Goal: Register for event/course

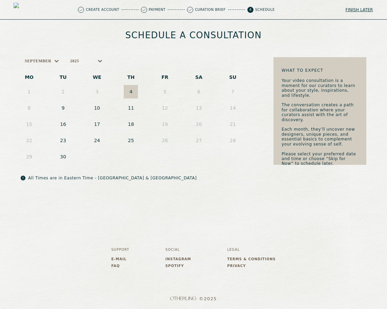
click at [130, 107] on button "11" at bounding box center [131, 108] width 14 height 14
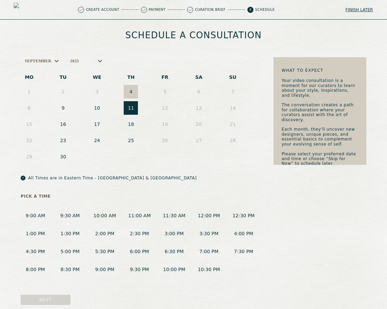
click at [140, 216] on button "11:00 AM" at bounding box center [139, 216] width 29 height 13
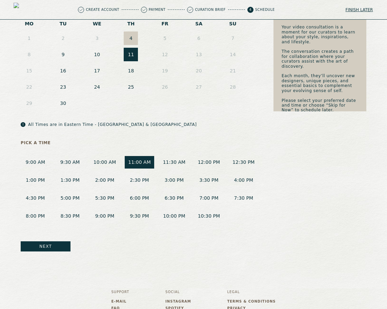
scroll to position [57, 0]
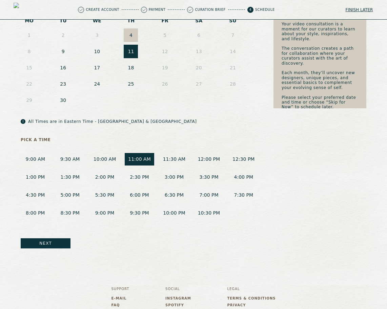
click at [62, 243] on button "Next" at bounding box center [46, 243] width 50 height 10
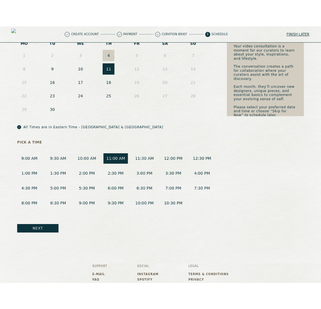
scroll to position [0, 0]
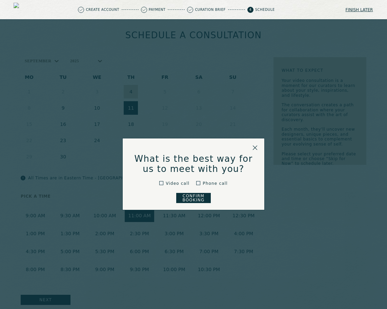
click at [198, 199] on button "Confirm Booking" at bounding box center [193, 198] width 35 height 10
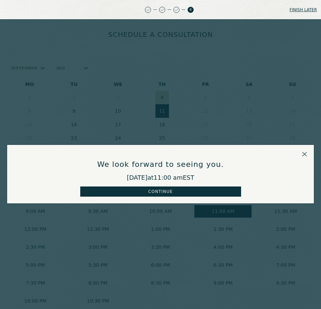
click at [207, 192] on button "Continue" at bounding box center [160, 192] width 161 height 10
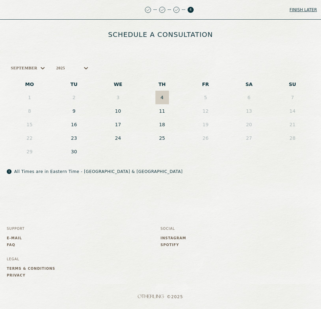
click at [159, 112] on button "11" at bounding box center [162, 111] width 14 height 14
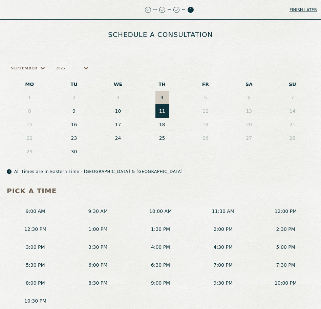
click at [219, 227] on button "2:00 PM" at bounding box center [222, 229] width 57 height 13
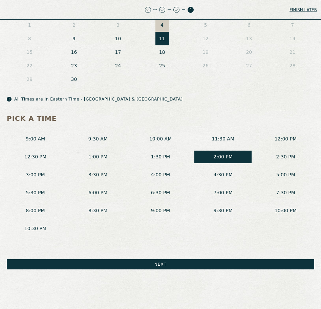
scroll to position [110, 0]
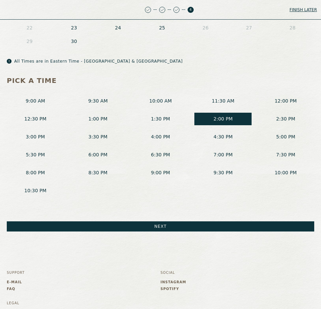
click at [127, 228] on button "Next" at bounding box center [160, 226] width 307 height 10
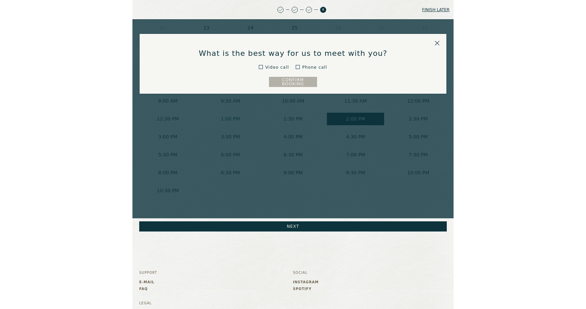
scroll to position [0, 0]
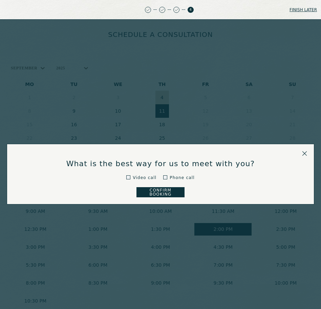
click at [169, 193] on button "Confirm Booking" at bounding box center [160, 192] width 48 height 10
click at [304, 154] on icon at bounding box center [304, 153] width 4 height 4
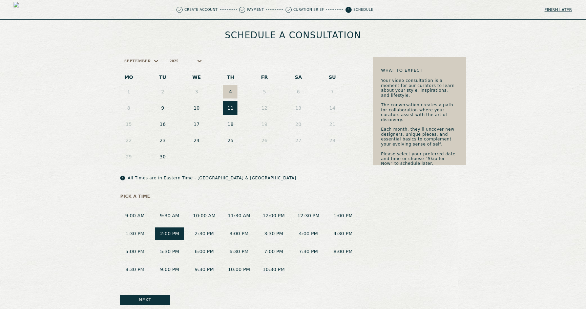
click at [321, 8] on button "Finish later" at bounding box center [558, 9] width 28 height 9
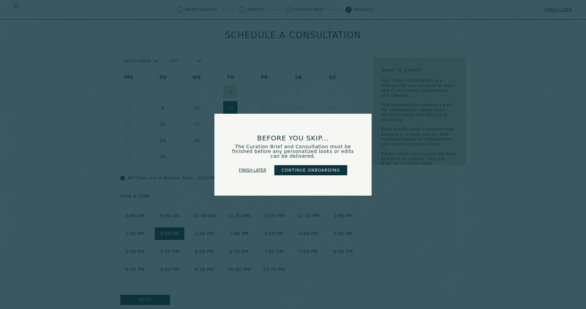
click at [253, 171] on link "Finish later" at bounding box center [252, 170] width 27 height 9
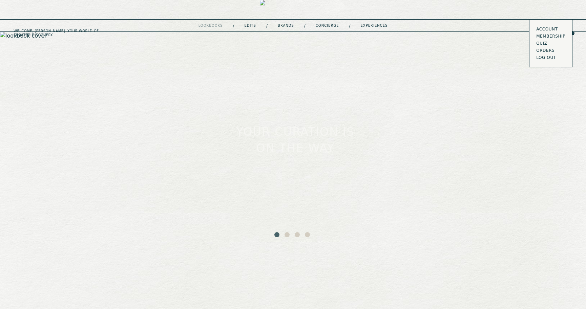
click at [321, 56] on button "LOG OUT" at bounding box center [546, 57] width 20 height 5
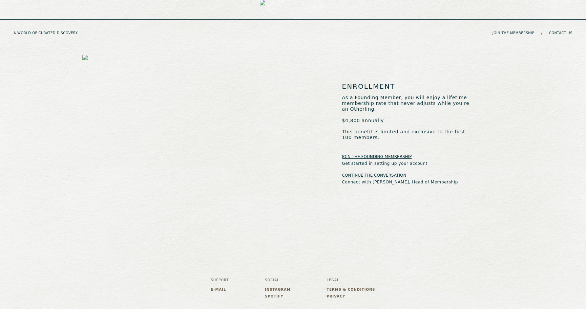
scroll to position [1083, 0]
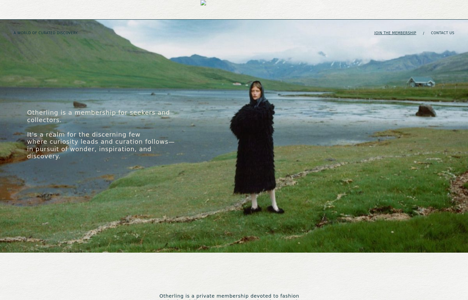
click at [388, 31] on link "join the membership" at bounding box center [395, 33] width 42 height 4
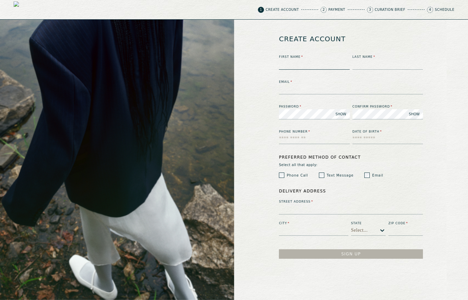
click at [290, 64] on input at bounding box center [314, 65] width 71 height 10
type input "******"
type input "****"
type input "**********"
paste input "**********"
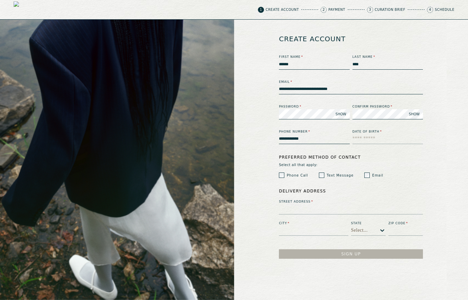
type input "**********"
click at [354, 139] on input "text" at bounding box center [387, 139] width 71 height 10
type input "**********"
click at [300, 211] on input at bounding box center [351, 209] width 144 height 10
type input "********"
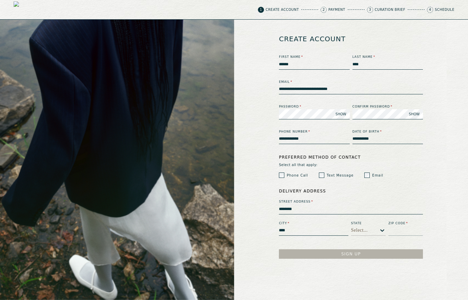
type input "****"
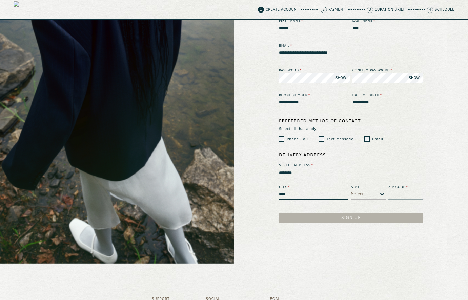
click at [373, 200] on div "Select..." at bounding box center [368, 194] width 35 height 11
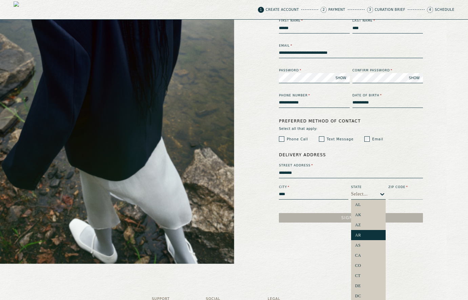
scroll to position [37, 0]
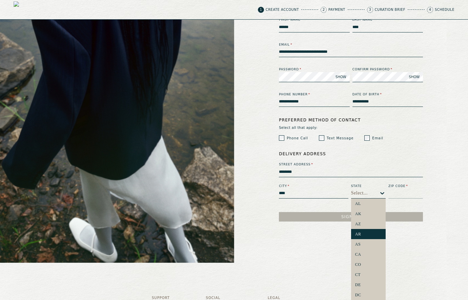
drag, startPoint x: 373, startPoint y: 234, endPoint x: 386, endPoint y: 214, distance: 23.6
click at [373, 234] on div "AR" at bounding box center [368, 234] width 26 height 5
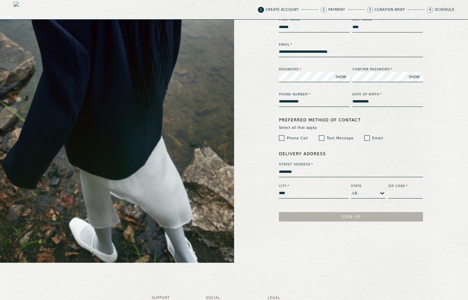
click at [398, 192] on input at bounding box center [405, 194] width 35 height 10
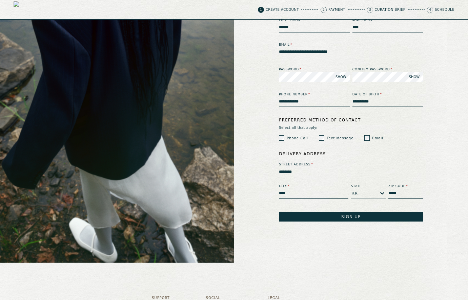
type input "*****"
click at [383, 217] on button "Sign Up" at bounding box center [351, 216] width 144 height 9
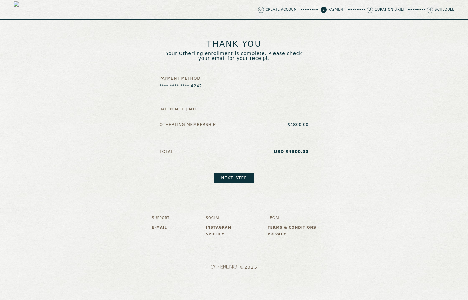
click at [237, 174] on link "Next step" at bounding box center [234, 178] width 40 height 10
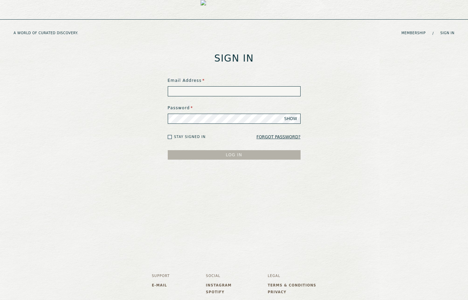
click at [193, 89] on input at bounding box center [234, 91] width 133 height 10
paste input "**********"
type input "**********"
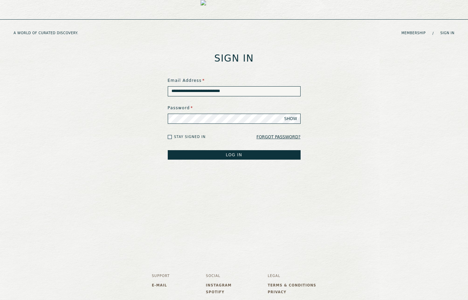
click at [168, 150] on button "LOG IN" at bounding box center [234, 154] width 133 height 9
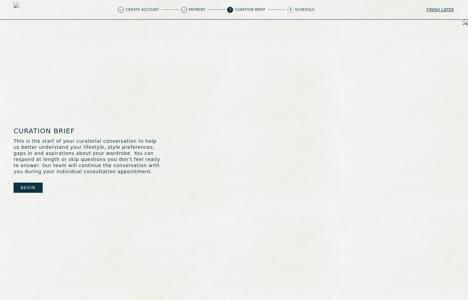
click at [34, 184] on button "Begin" at bounding box center [28, 188] width 29 height 10
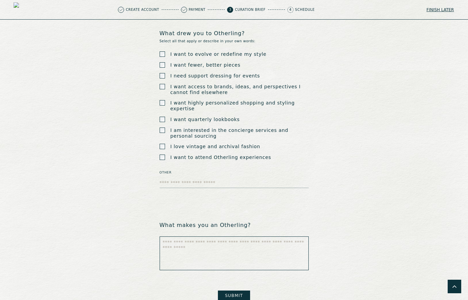
scroll to position [1172, 0]
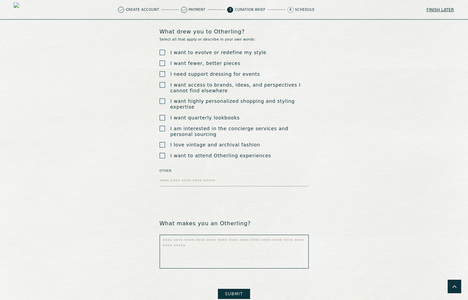
click at [231, 289] on button "Submit" at bounding box center [234, 294] width 32 height 10
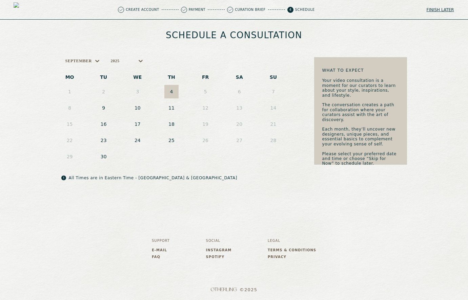
click at [174, 126] on button "18" at bounding box center [171, 124] width 14 height 14
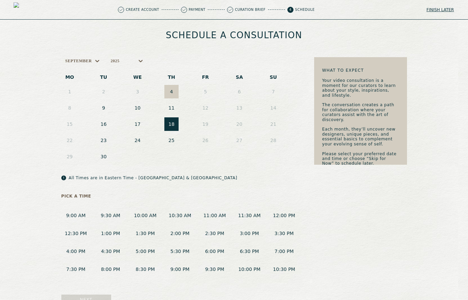
click at [151, 227] on button "1:30 PM" at bounding box center [144, 233] width 29 height 13
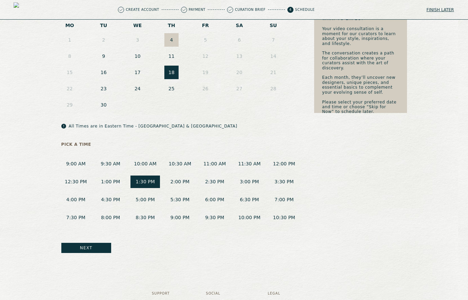
scroll to position [73, 0]
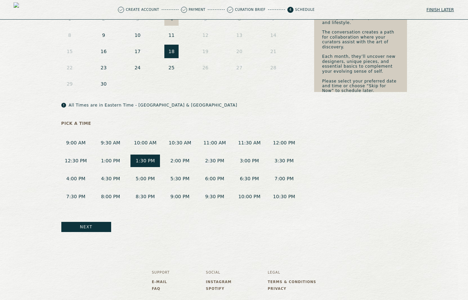
click at [87, 227] on button "Next" at bounding box center [86, 227] width 50 height 10
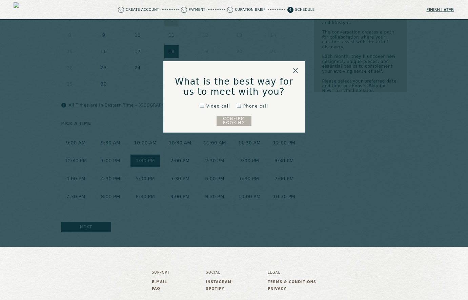
scroll to position [0, 0]
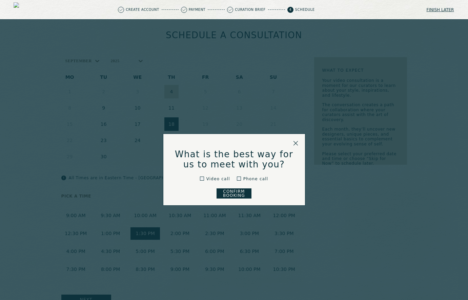
click at [237, 192] on button "Confirm Booking" at bounding box center [233, 194] width 35 height 10
click at [296, 144] on icon at bounding box center [295, 143] width 4 height 4
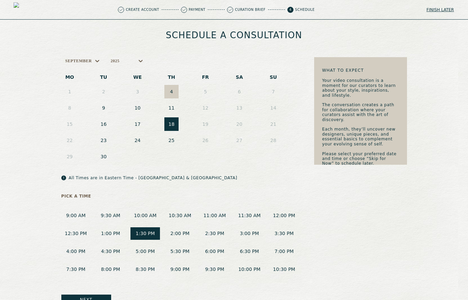
click at [256, 12] on p "Curation Brief" at bounding box center [250, 9] width 30 height 3
click at [233, 10] on span at bounding box center [230, 10] width 6 height 6
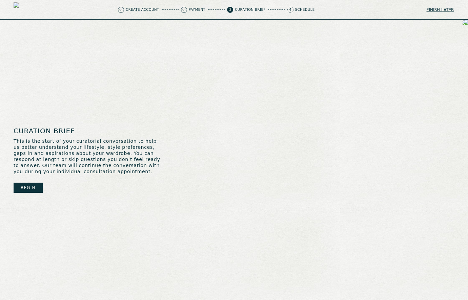
click at [33, 187] on button "Begin" at bounding box center [28, 188] width 29 height 10
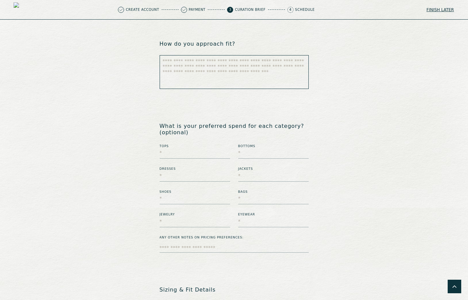
scroll to position [619, 0]
drag, startPoint x: 159, startPoint y: 114, endPoint x: 295, endPoint y: 113, distance: 135.8
click at [295, 113] on div "TELL US ABOUT YOURSELF How do you typically dress during the week? Select all t…" at bounding box center [234, 138] width 468 height 1476
copy h1 "What is your preferred spend for each category?"
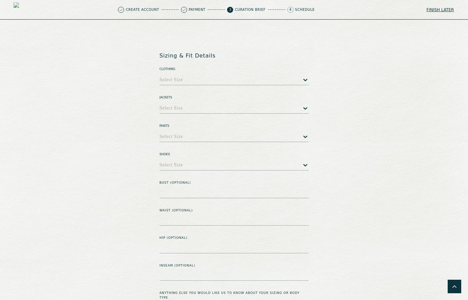
scroll to position [853, 0]
click at [190, 53] on h1 "Sizing & Fit Details" at bounding box center [233, 56] width 149 height 6
copy h1 "Sizing & Fit Details"
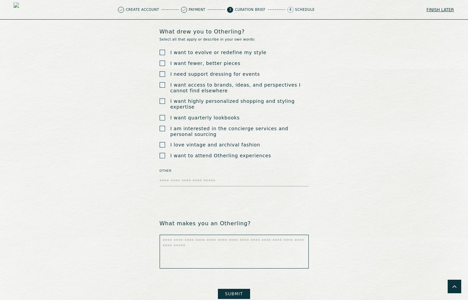
scroll to position [0, 0]
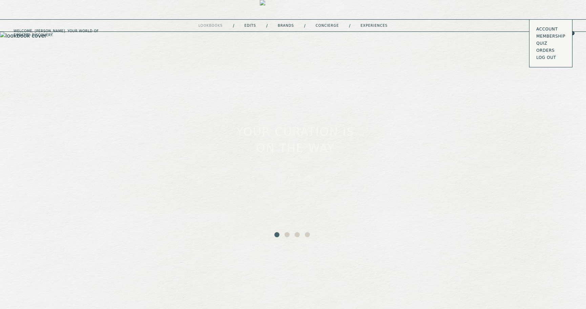
click at [549, 56] on button "LOG OUT" at bounding box center [546, 57] width 20 height 5
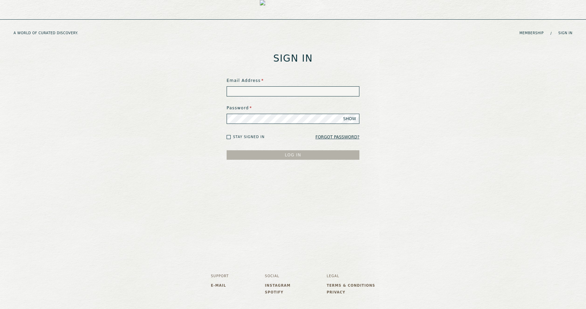
click at [268, 89] on input at bounding box center [292, 91] width 133 height 10
type input "**********"
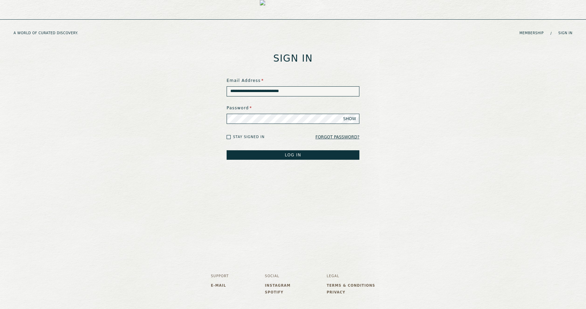
click at [226, 150] on button "LOG IN" at bounding box center [292, 154] width 133 height 9
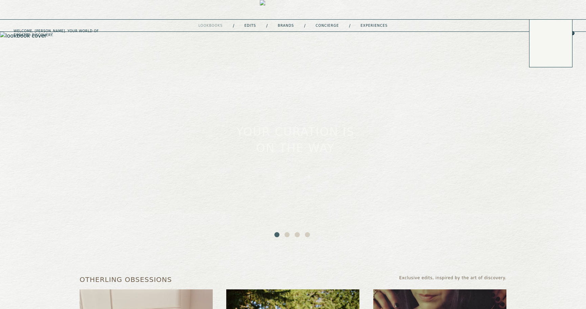
click at [541, 29] on icon at bounding box center [540, 32] width 7 height 7
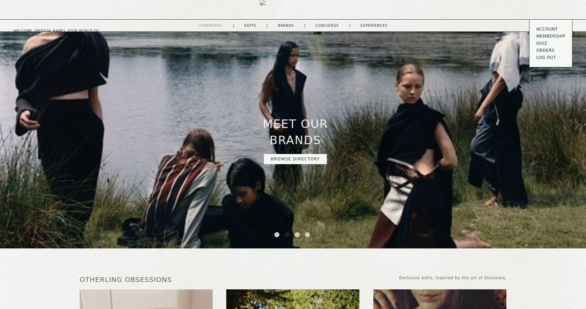
click at [545, 28] on link "Account" at bounding box center [550, 28] width 29 height 5
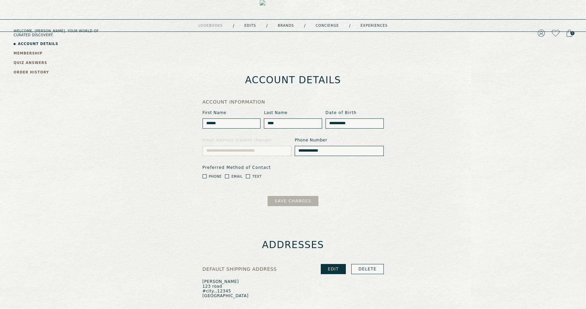
click at [30, 62] on link "QUIZ ANSWERS" at bounding box center [31, 62] width 34 height 5
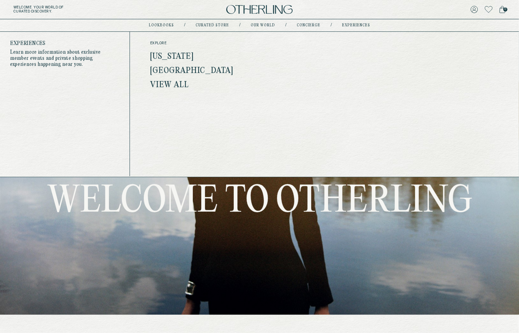
click at [360, 24] on link "experiences" at bounding box center [356, 25] width 28 height 3
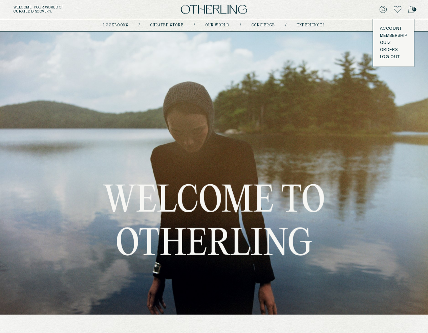
click at [386, 59] on button "LOG OUT" at bounding box center [390, 57] width 20 height 5
